Goal: Information Seeking & Learning: Stay updated

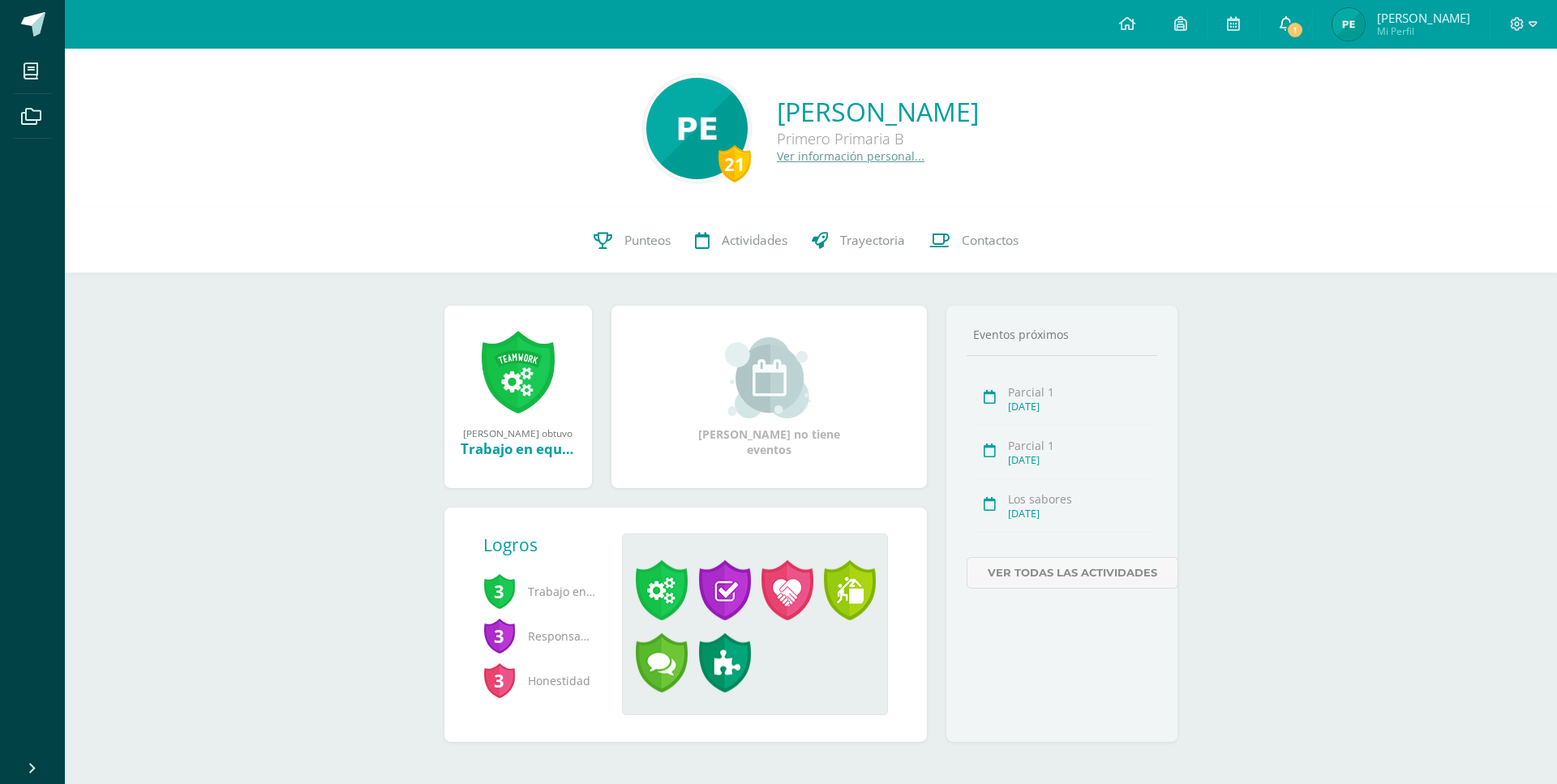
click at [1304, 25] on span "1" at bounding box center [1294, 29] width 18 height 18
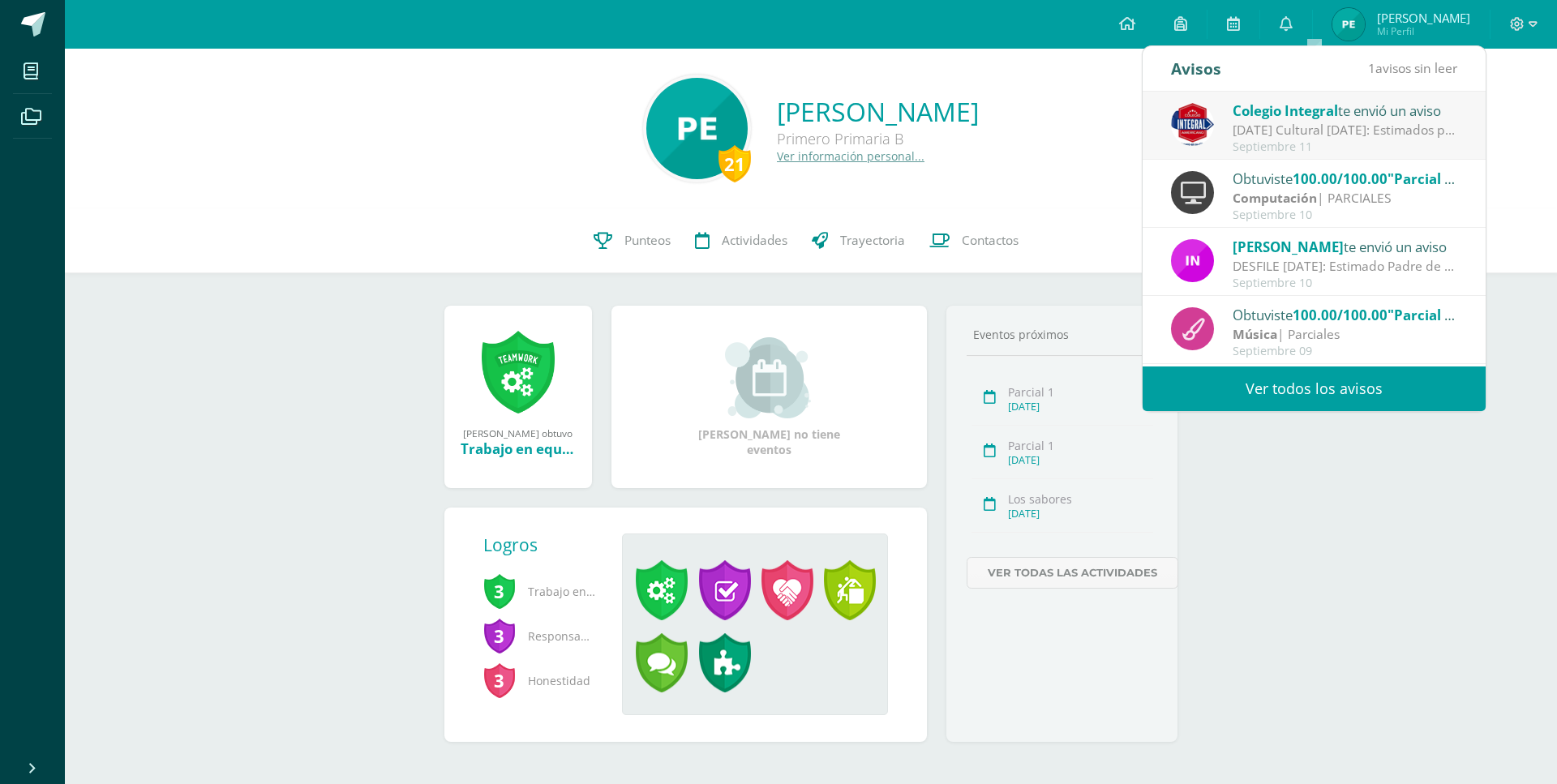
click at [1356, 132] on div "[DATE] Cultural [DATE]: Estimados padres de familia tomar en cuenta el horario …" at bounding box center [1345, 130] width 226 height 18
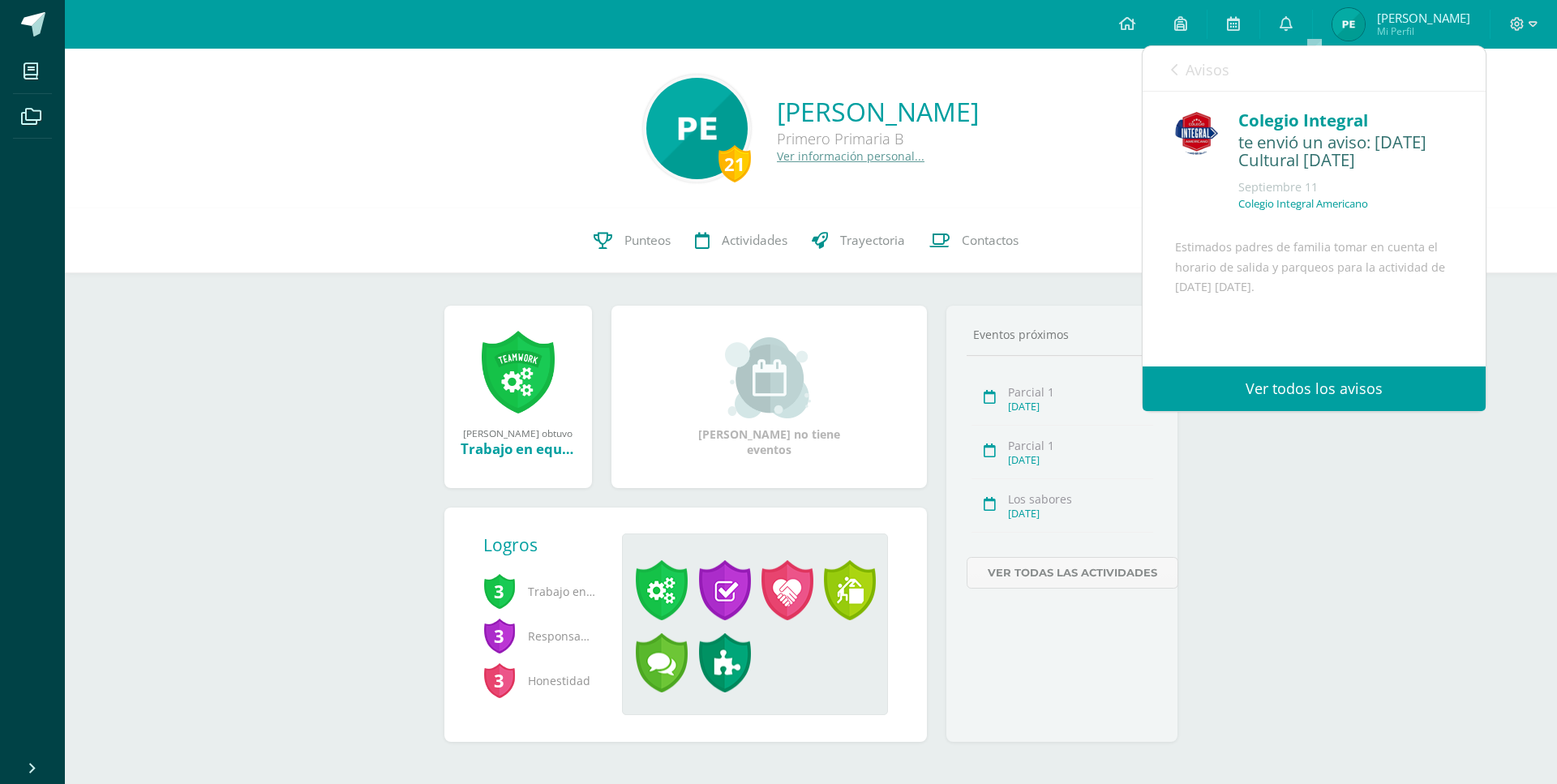
click at [1347, 385] on link "Ver todos los avisos" at bounding box center [1314, 388] width 343 height 44
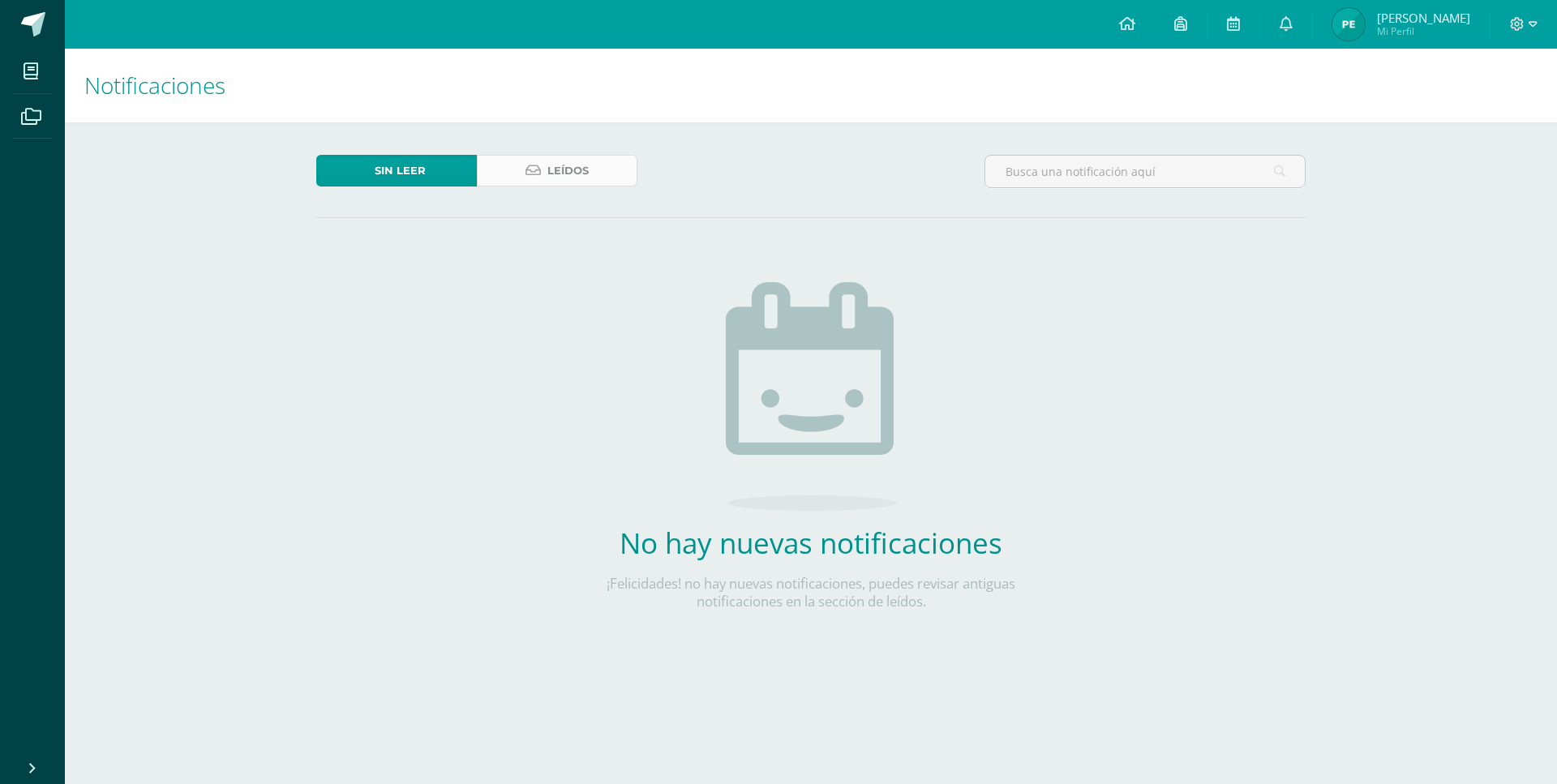
click at [585, 174] on span "Leídos" at bounding box center [567, 171] width 41 height 30
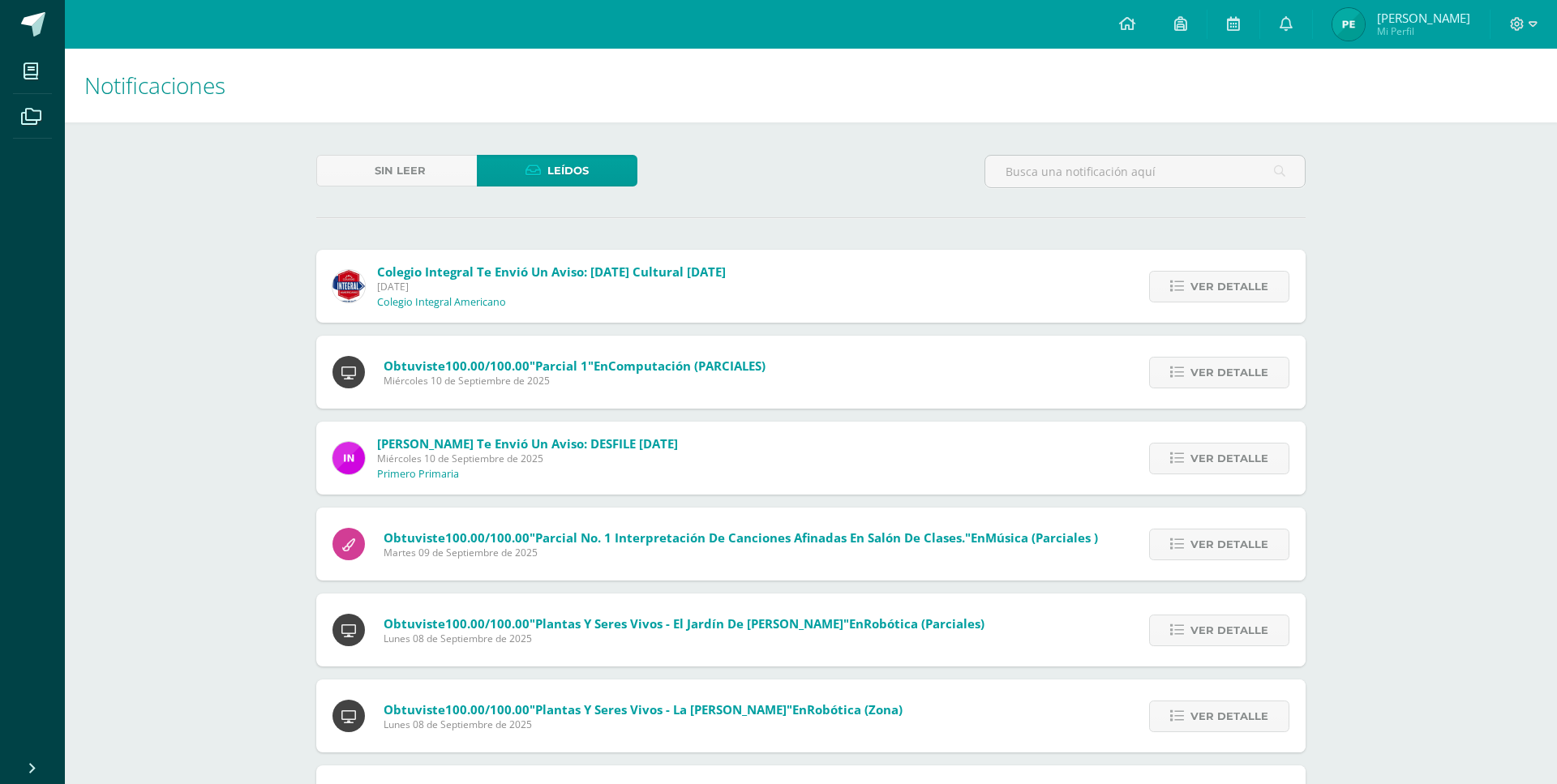
drag, startPoint x: 1213, startPoint y: 262, endPoint x: 1152, endPoint y: 284, distance: 64.8
click at [1213, 272] on span "Ver detalle" at bounding box center [1229, 287] width 78 height 30
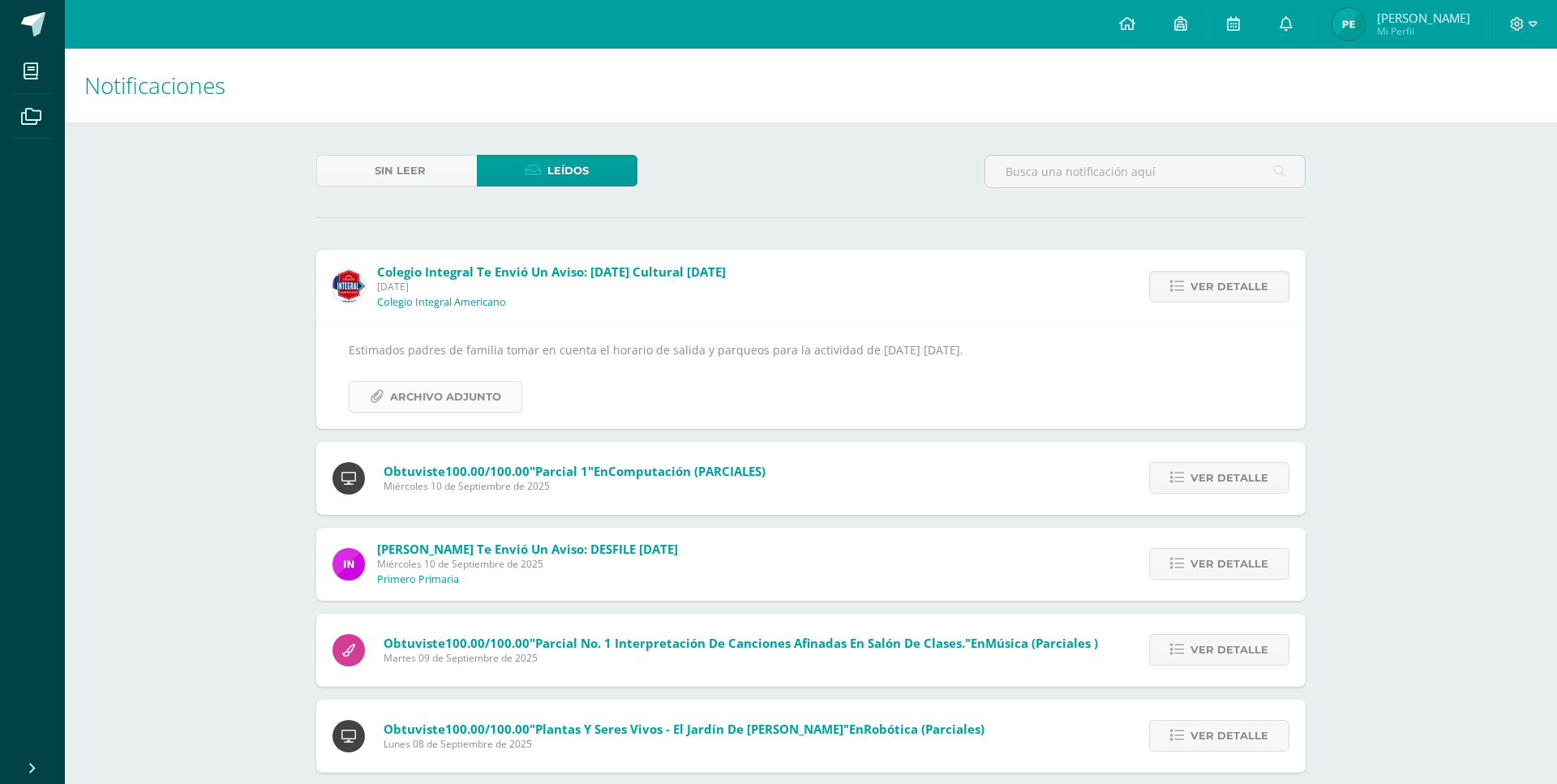
click at [485, 382] on span "Archivo Adjunto" at bounding box center [445, 397] width 111 height 30
